Goal: Information Seeking & Learning: Learn about a topic

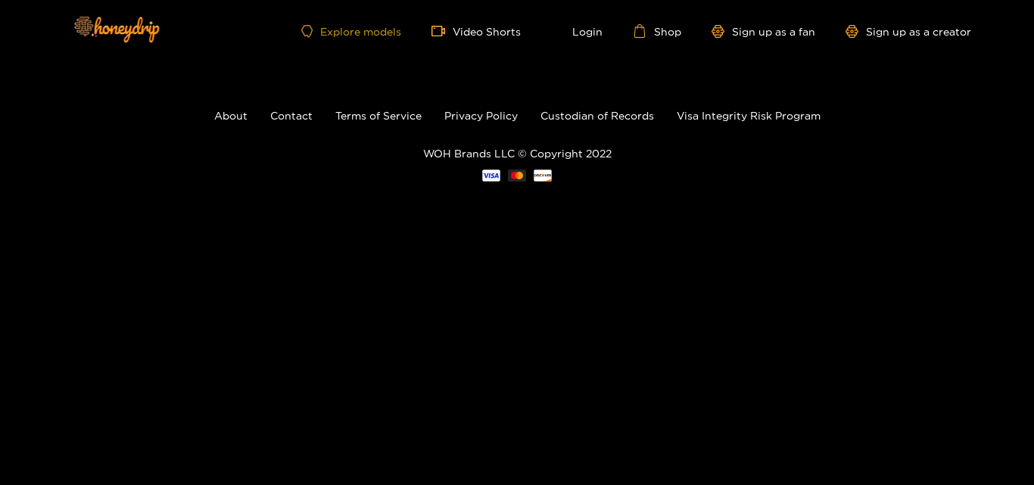
click at [375, 30] on link "Explore models" at bounding box center [351, 31] width 100 height 13
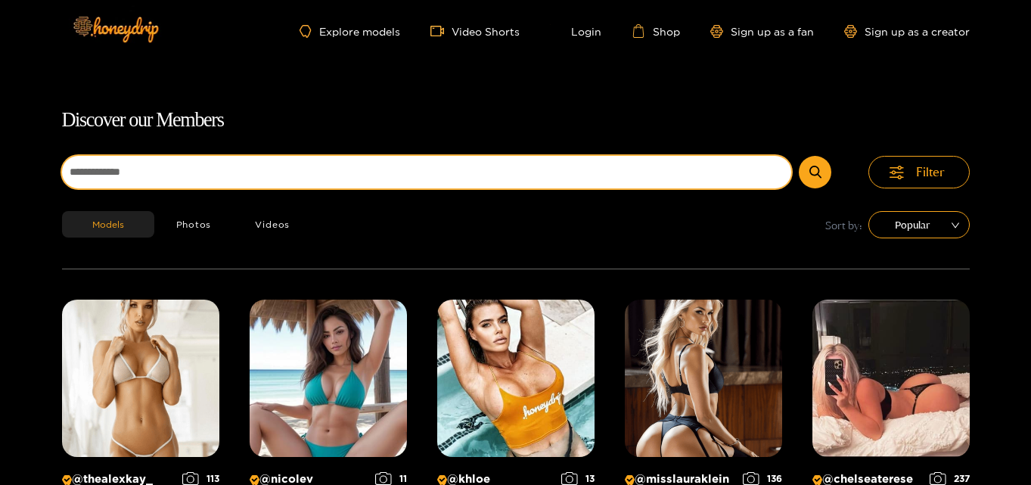
scroll to position [97, 0]
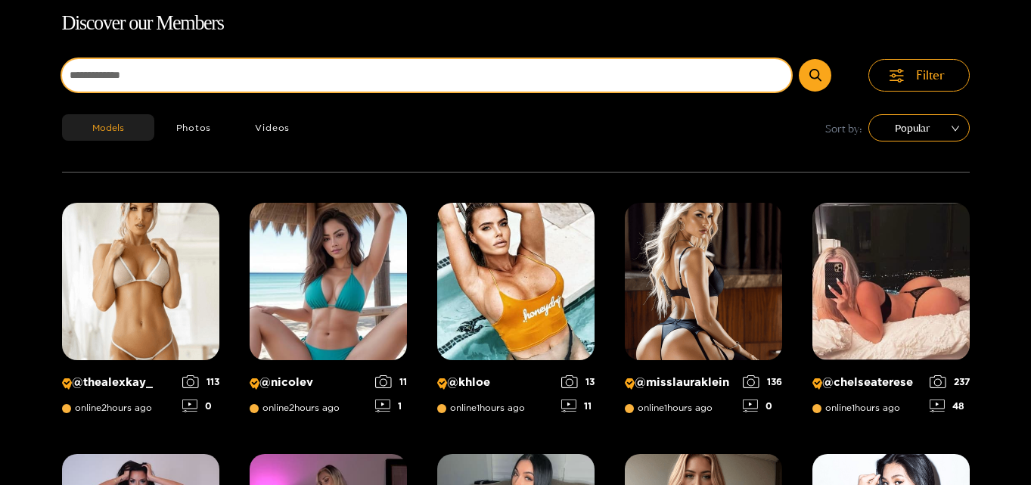
click at [323, 163] on div "Filter Models Photos Videos Sort by: Popular" at bounding box center [516, 116] width 908 height 114
type input "********"
click at [799, 59] on button "submit" at bounding box center [815, 75] width 33 height 33
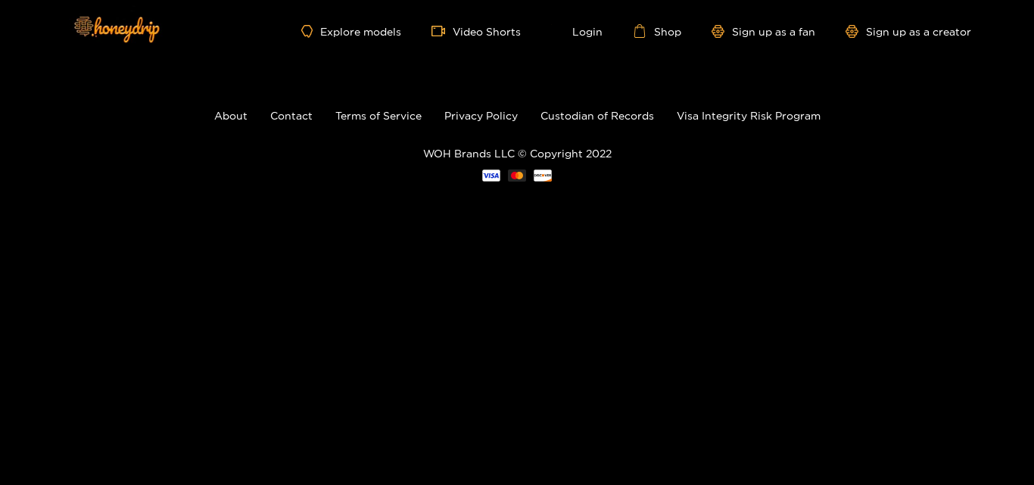
click at [337, 38] on ul "Explore models Video Shorts Login Shop Sign up as a fan Sign up as a creator" at bounding box center [636, 31] width 670 height 14
click at [350, 30] on link "Explore models" at bounding box center [351, 31] width 100 height 13
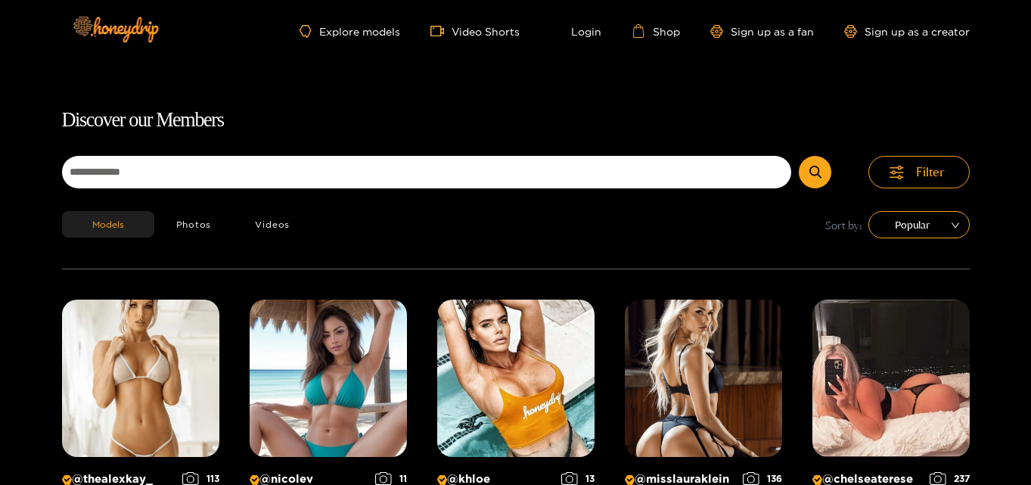
scroll to position [97, 0]
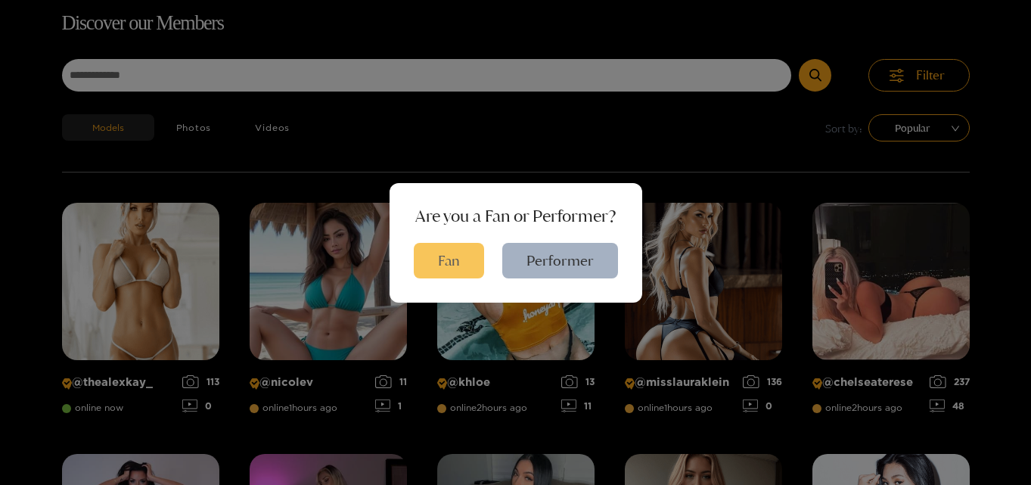
click at [462, 253] on button "Fan" at bounding box center [449, 261] width 70 height 36
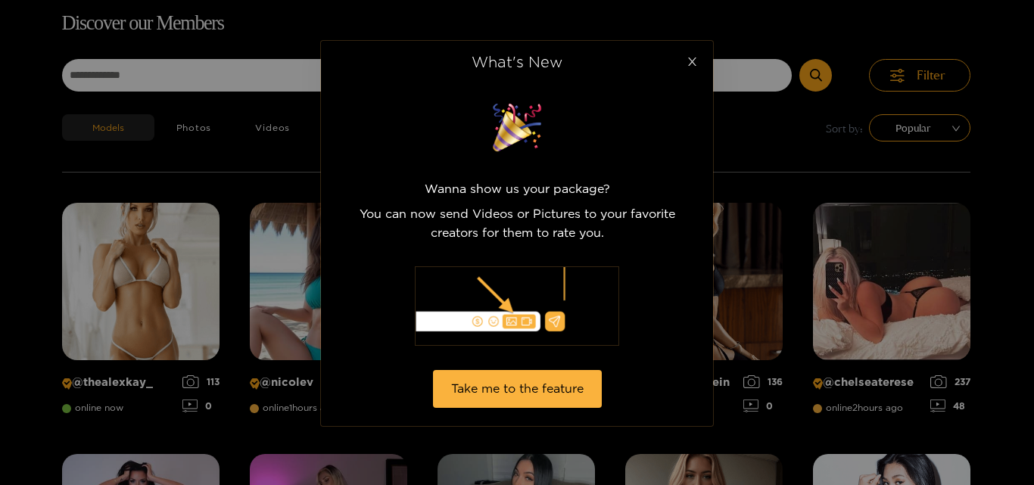
click at [692, 62] on icon "close" at bounding box center [692, 62] width 8 height 8
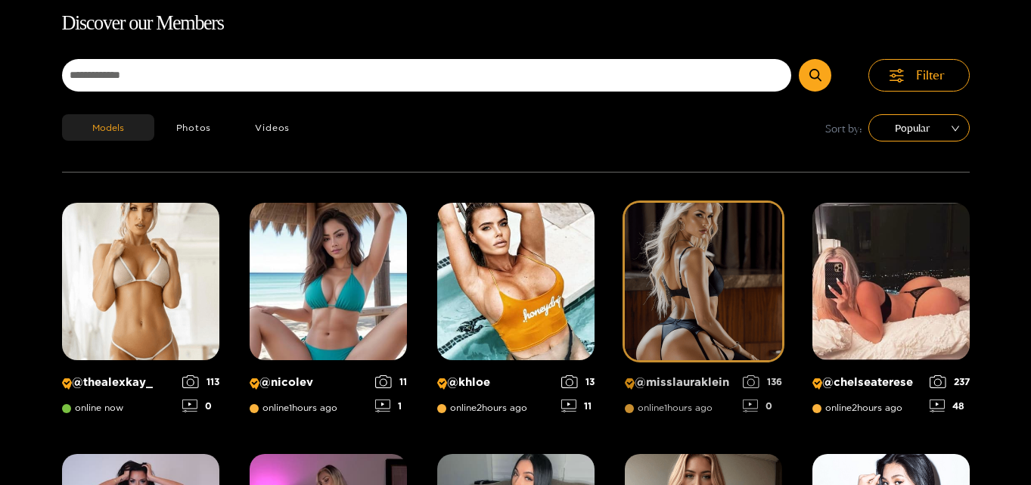
click at [674, 271] on img at bounding box center [703, 281] width 157 height 157
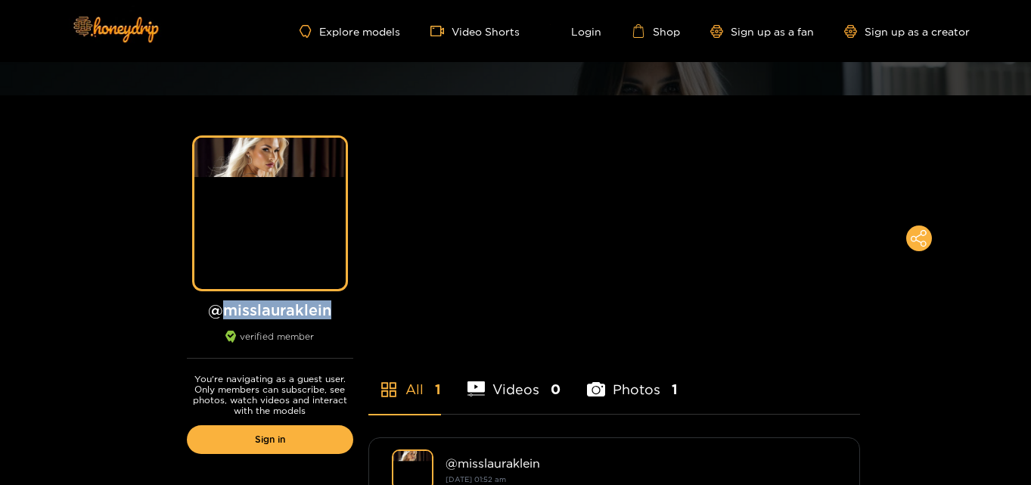
drag, startPoint x: 334, startPoint y: 309, endPoint x: 242, endPoint y: 309, distance: 91.6
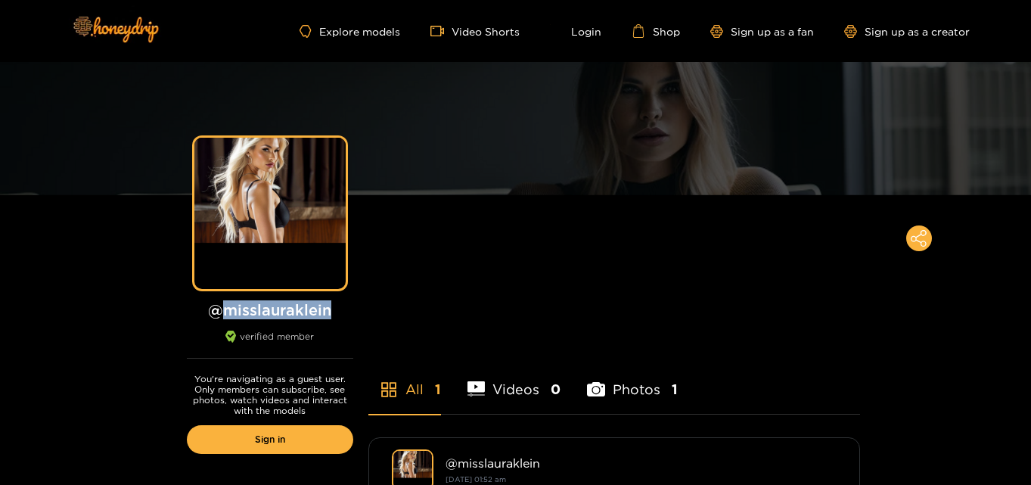
click at [233, 314] on h1 "@ misslauraklein" at bounding box center [270, 309] width 166 height 19
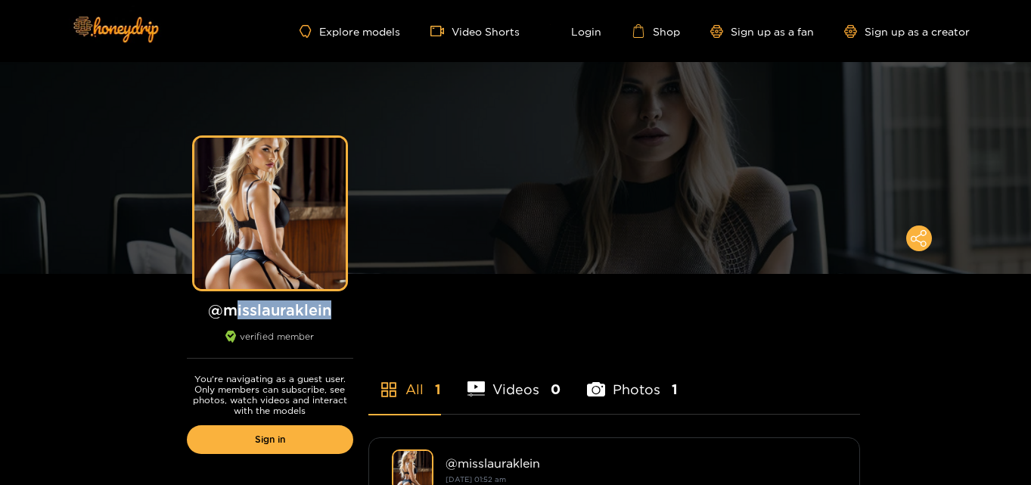
copy h1 "isslauraklein"
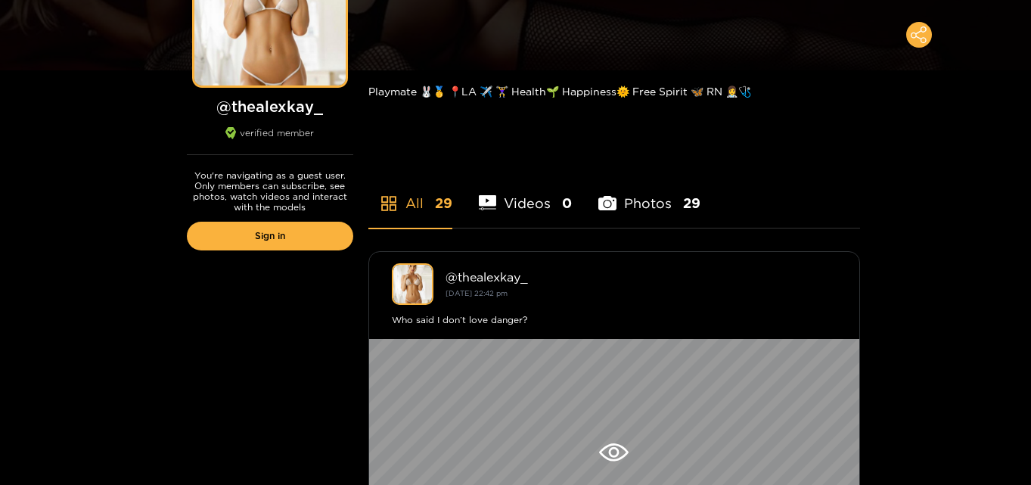
scroll to position [76, 0]
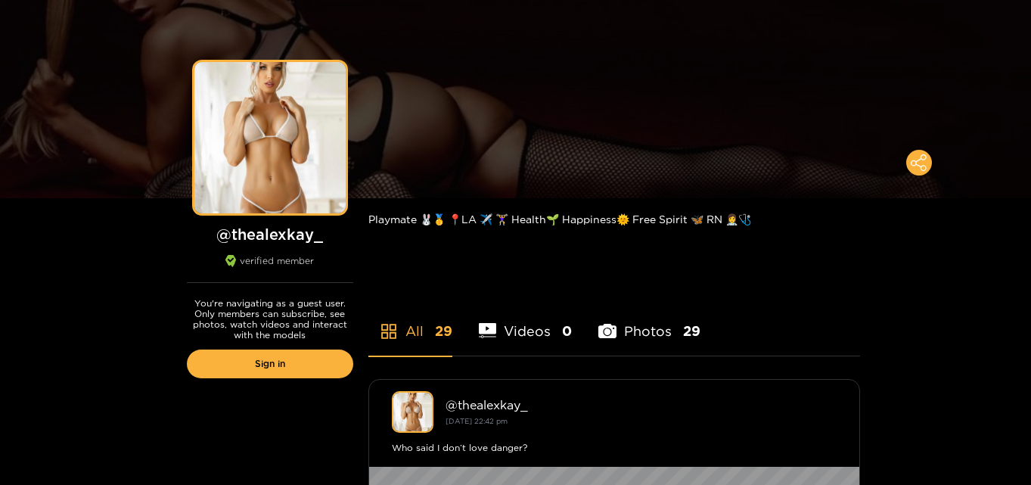
drag, startPoint x: 326, startPoint y: 232, endPoint x: 252, endPoint y: 229, distance: 74.2
click at [273, 244] on div "@ thealexkay_ verified member" at bounding box center [270, 254] width 166 height 58
drag, startPoint x: 219, startPoint y: 238, endPoint x: 318, endPoint y: 240, distance: 99.2
click at [328, 241] on h1 "@ thealexkay_" at bounding box center [270, 234] width 166 height 19
copy h1 "@ thealexkay_"
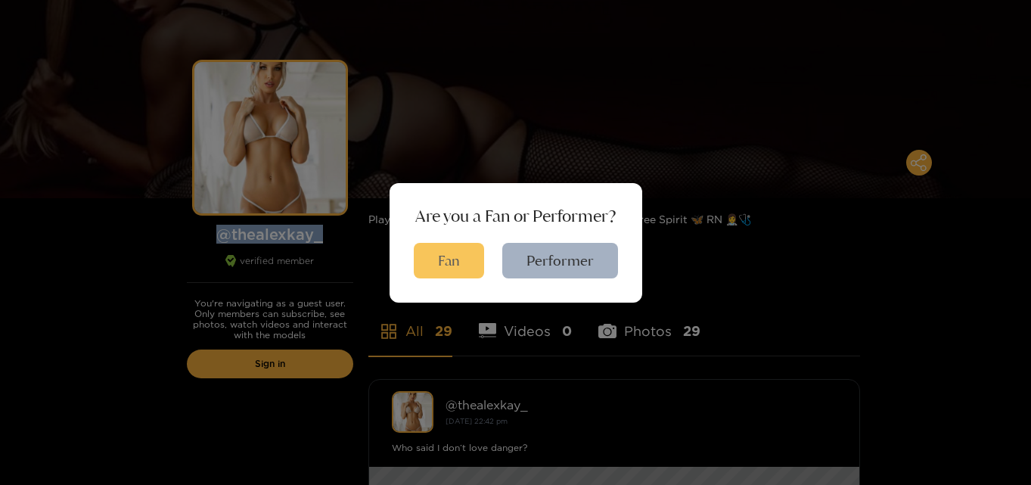
click at [473, 257] on button "Fan" at bounding box center [449, 261] width 70 height 36
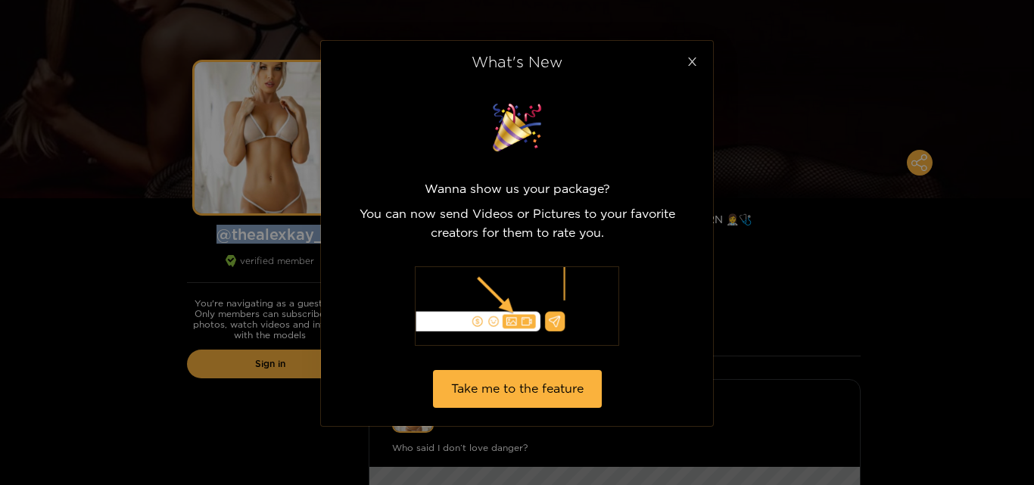
click at [695, 68] on span "Close" at bounding box center [691, 62] width 42 height 42
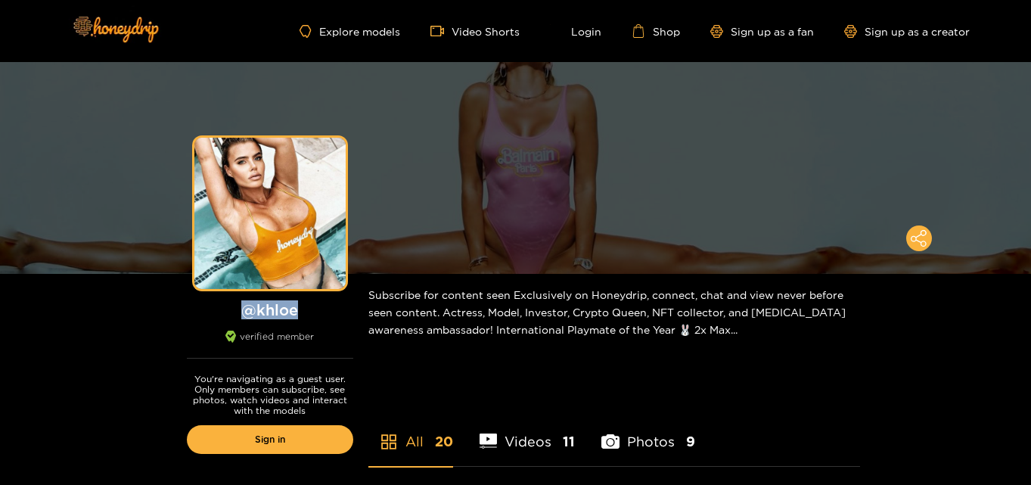
drag, startPoint x: 303, startPoint y: 308, endPoint x: 231, endPoint y: 316, distance: 73.0
click at [231, 316] on h1 "@ khloe" at bounding box center [270, 309] width 166 height 19
copy h1 "@ khloe"
